Goal: Find specific page/section: Find specific page/section

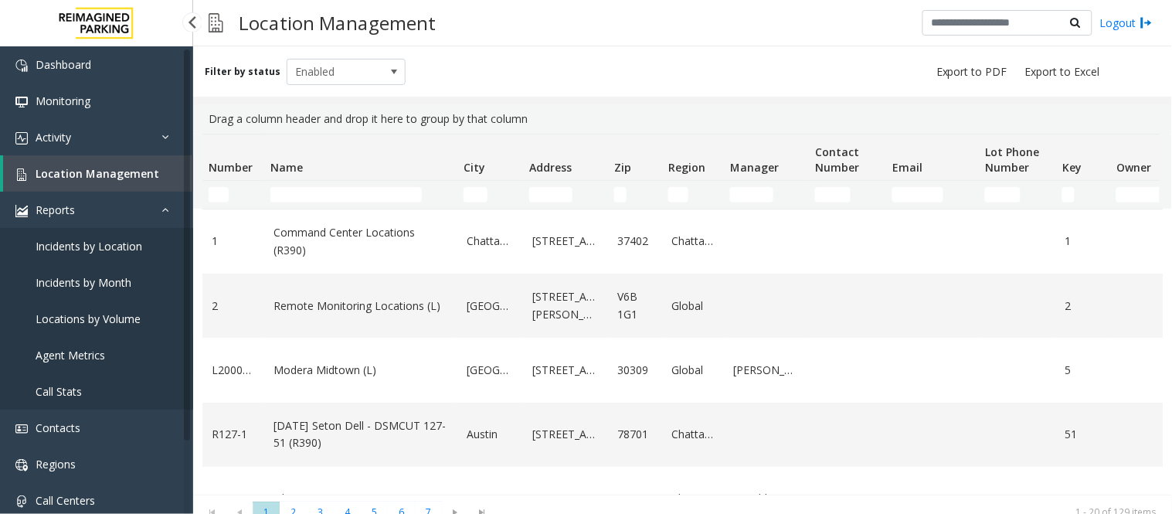
click at [75, 361] on link "Agent Metrics" at bounding box center [96, 355] width 193 height 36
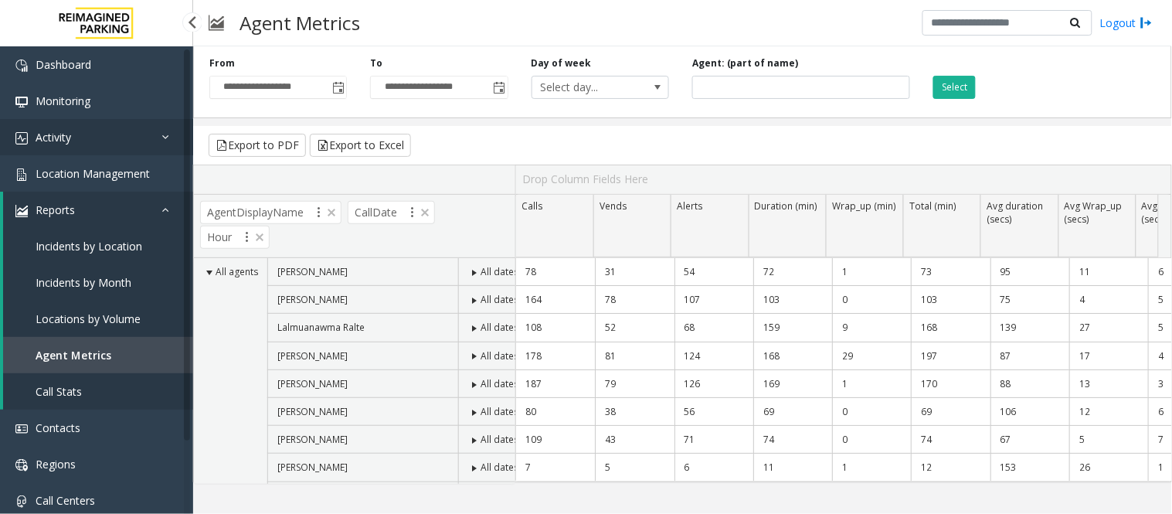
click at [134, 141] on link "Activity" at bounding box center [96, 137] width 193 height 36
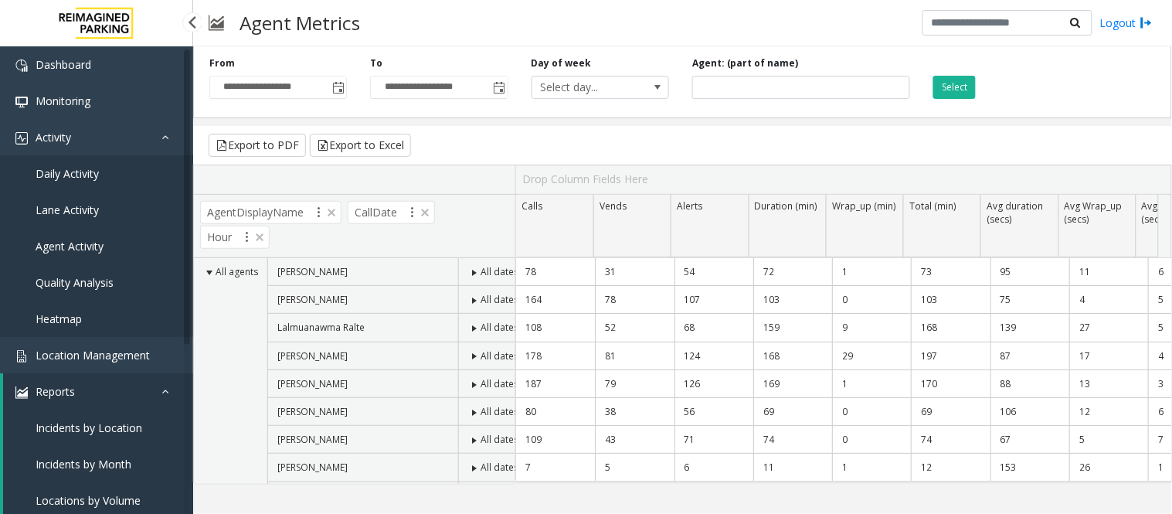
click at [87, 247] on span "Agent Activity" at bounding box center [70, 246] width 68 height 15
